Goal: Find specific page/section: Find specific page/section

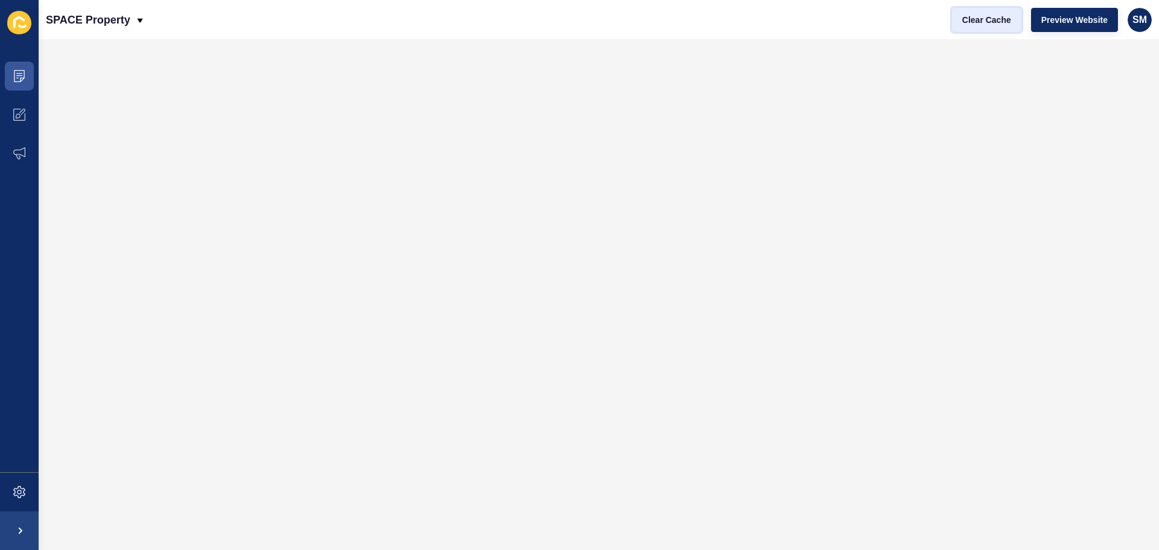
click at [993, 15] on span "Clear Cache" at bounding box center [986, 20] width 49 height 12
click at [26, 73] on span at bounding box center [19, 76] width 39 height 39
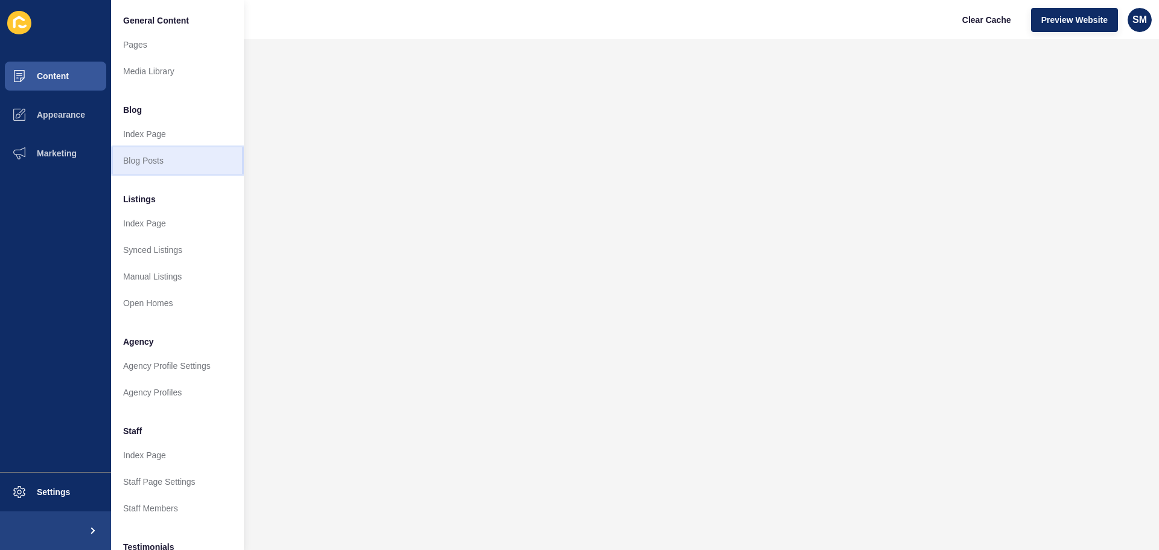
click at [170, 169] on link "Blog Posts" at bounding box center [177, 160] width 133 height 27
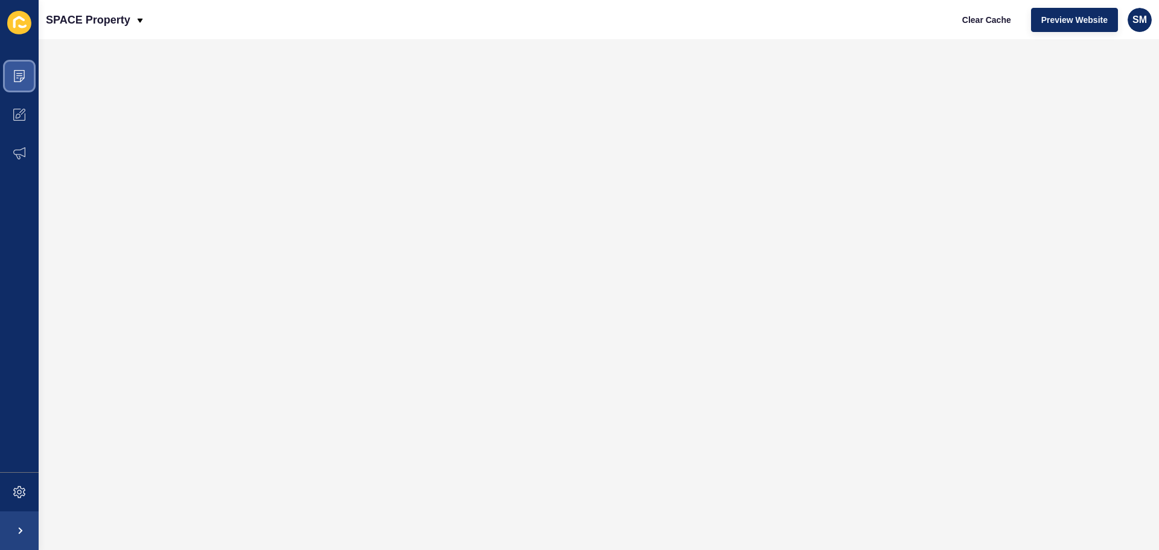
click at [8, 75] on span at bounding box center [19, 76] width 39 height 39
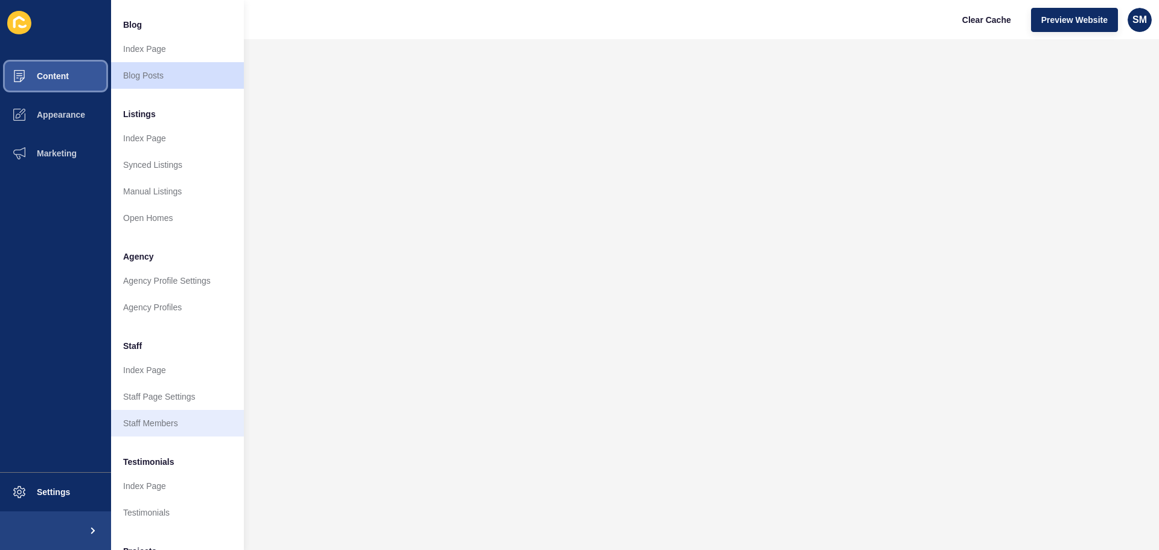
scroll to position [167, 0]
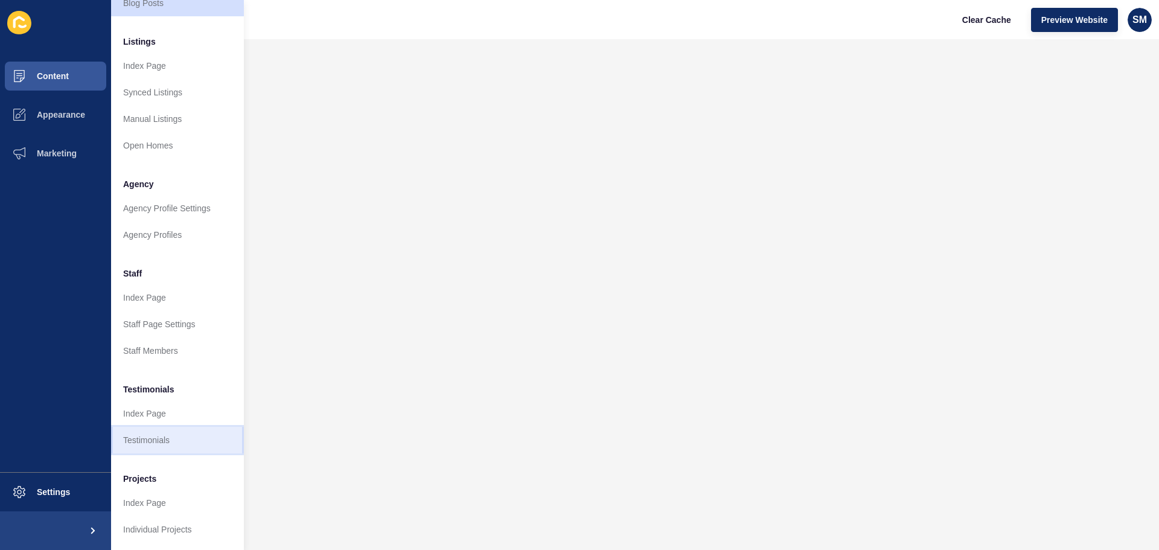
click at [174, 440] on link "Testimonials" at bounding box center [177, 440] width 133 height 27
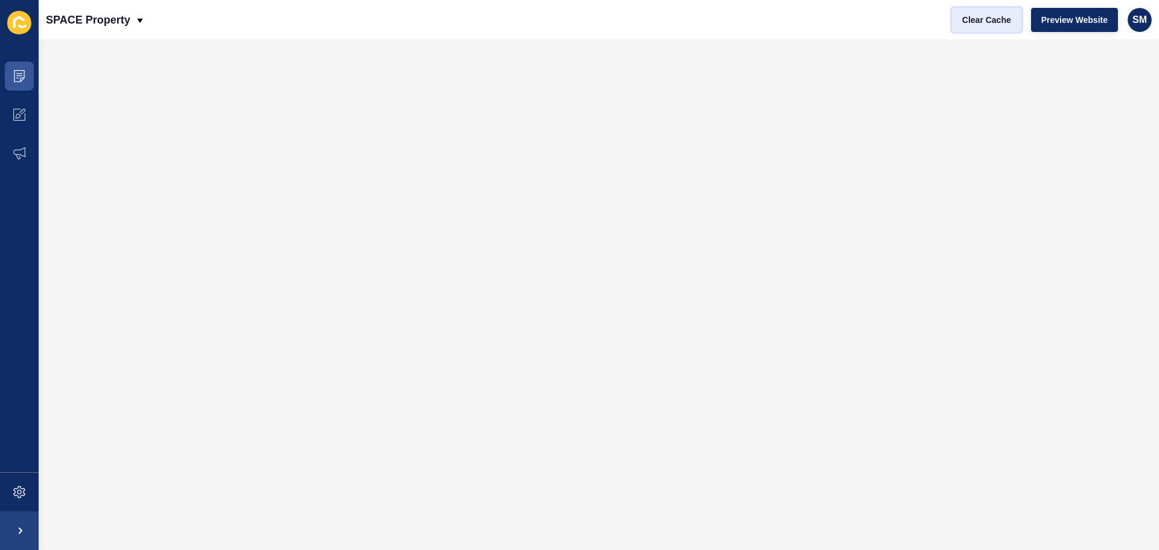
click at [983, 17] on span "Clear Cache" at bounding box center [986, 20] width 49 height 12
